Goal: Task Accomplishment & Management: Manage account settings

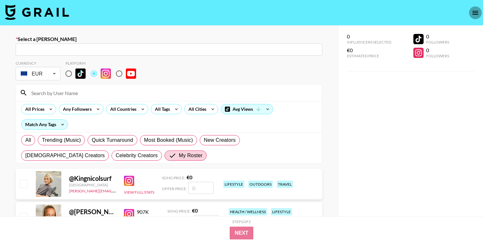
click at [475, 11] on icon "open drawer" at bounding box center [476, 13] width 6 height 4
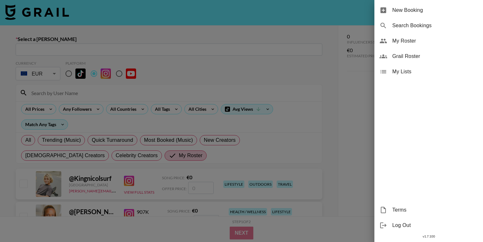
click at [412, 40] on span "My Roster" at bounding box center [435, 41] width 86 height 8
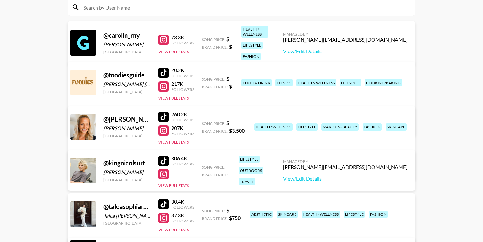
scroll to position [111, 0]
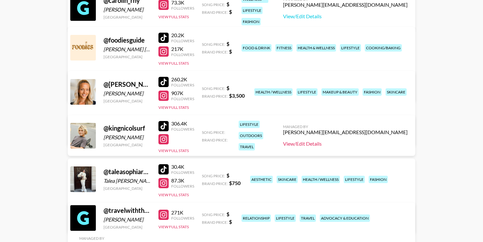
click at [349, 144] on link "View/Edit Details" at bounding box center [345, 143] width 125 height 6
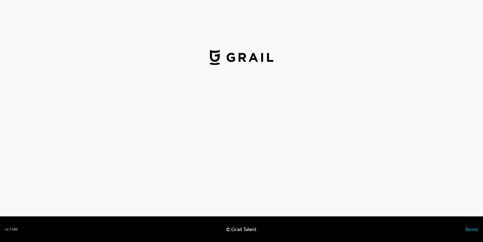
select select "USD"
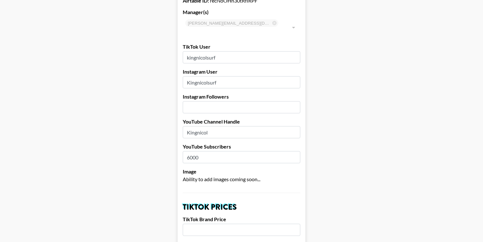
scroll to position [44, 0]
click at [207, 100] on input "number" at bounding box center [242, 106] width 118 height 12
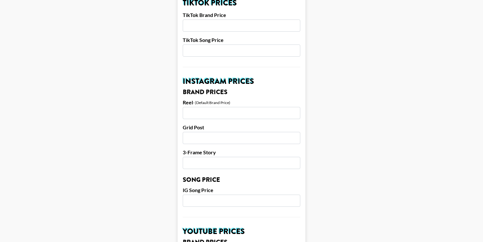
scroll to position [247, 0]
type input "722000"
click at [204, 109] on input "number" at bounding box center [242, 113] width 118 height 12
type input "10000"
click at [205, 132] on input "number" at bounding box center [242, 138] width 118 height 12
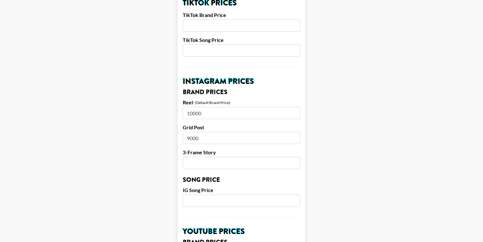
type input "9000"
click at [200, 157] on input "number" at bounding box center [242, 163] width 118 height 12
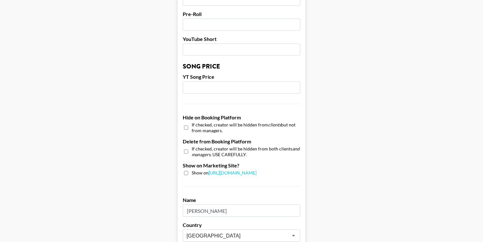
scroll to position [525, 0]
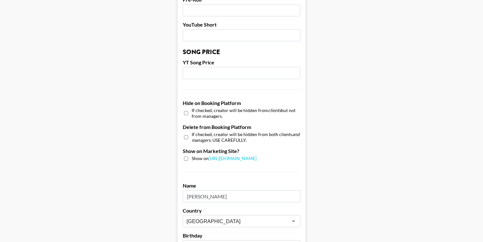
type input "8000"
click at [187, 156] on input "checkbox" at bounding box center [186, 158] width 4 height 4
checkbox input "true"
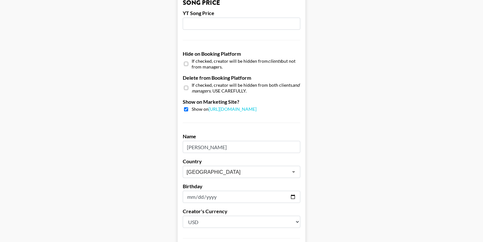
scroll to position [625, 0]
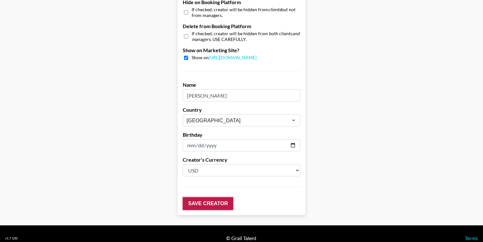
click at [205, 197] on input "Save Creator" at bounding box center [208, 203] width 50 height 13
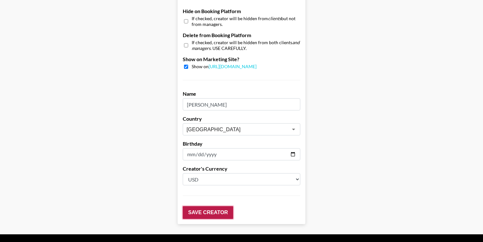
click at [210, 206] on input "Save Creator" at bounding box center [208, 212] width 50 height 13
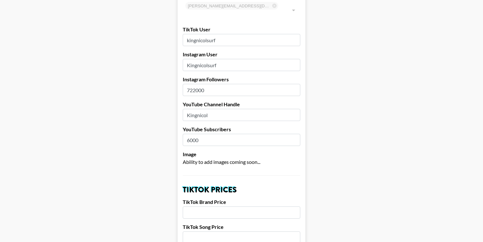
scroll to position [96, 0]
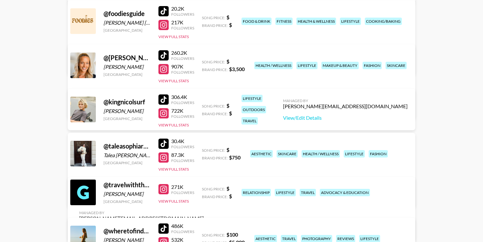
scroll to position [91, 0]
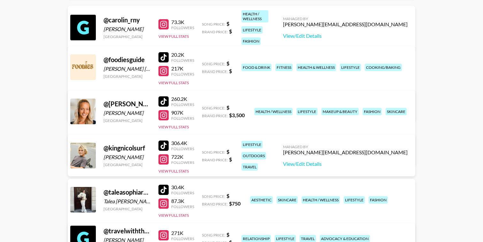
click at [204, 107] on link "View/Edit Details" at bounding box center [141, 110] width 125 height 6
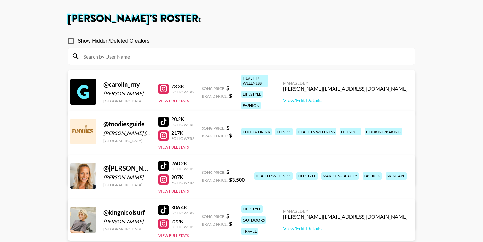
scroll to position [0, 0]
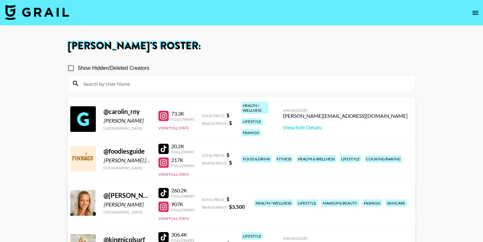
click at [28, 130] on main "[PERSON_NAME] 's Roster: Show Hidden/Deleted Creators @ carolin_rny [PERSON_NAM…" at bounding box center [241, 220] width 483 height 389
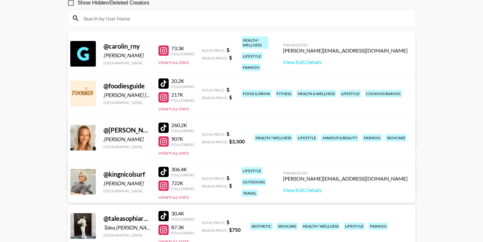
scroll to position [70, 0]
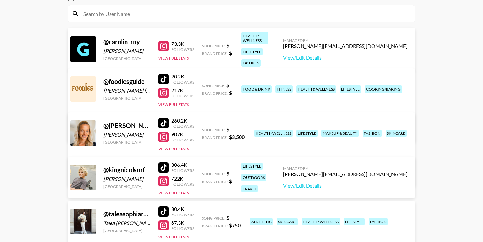
click at [204, 173] on link "View/Edit Details" at bounding box center [141, 176] width 125 height 6
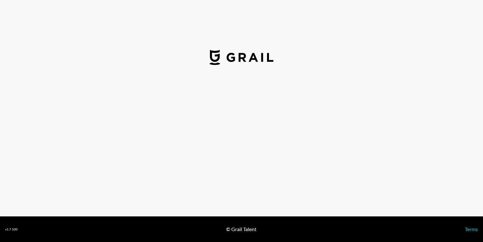
select select "USD"
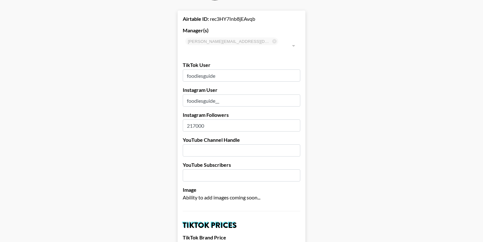
scroll to position [34, 0]
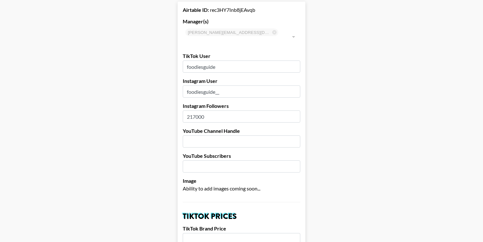
drag, startPoint x: 196, startPoint y: 107, endPoint x: 190, endPoint y: 107, distance: 6.1
click at [190, 110] on input "217000" at bounding box center [242, 116] width 118 height 12
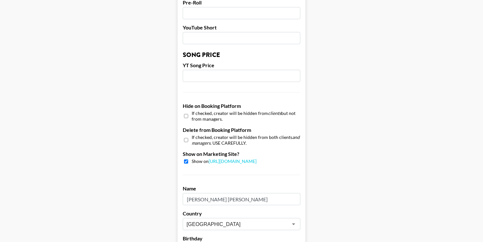
scroll to position [625, 0]
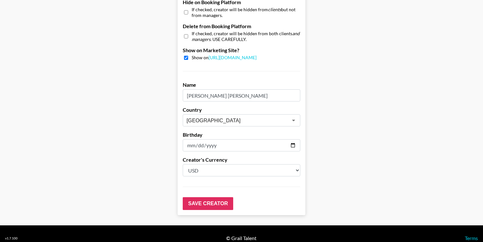
type input "231000"
click at [206, 197] on input "Save Creator" at bounding box center [208, 203] width 50 height 13
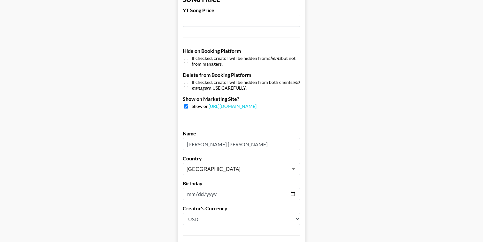
scroll to position [601, 0]
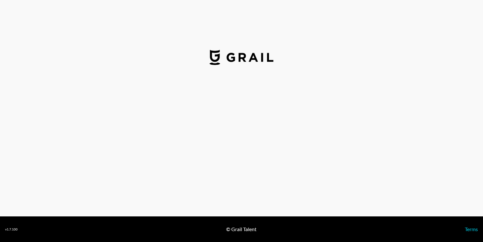
select select "USD"
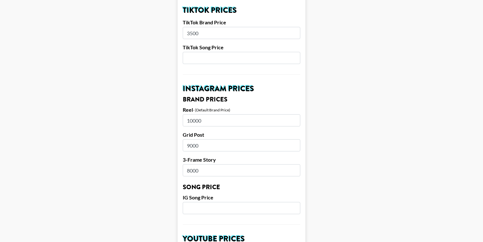
scroll to position [250, 0]
